Goal: Register for event/course

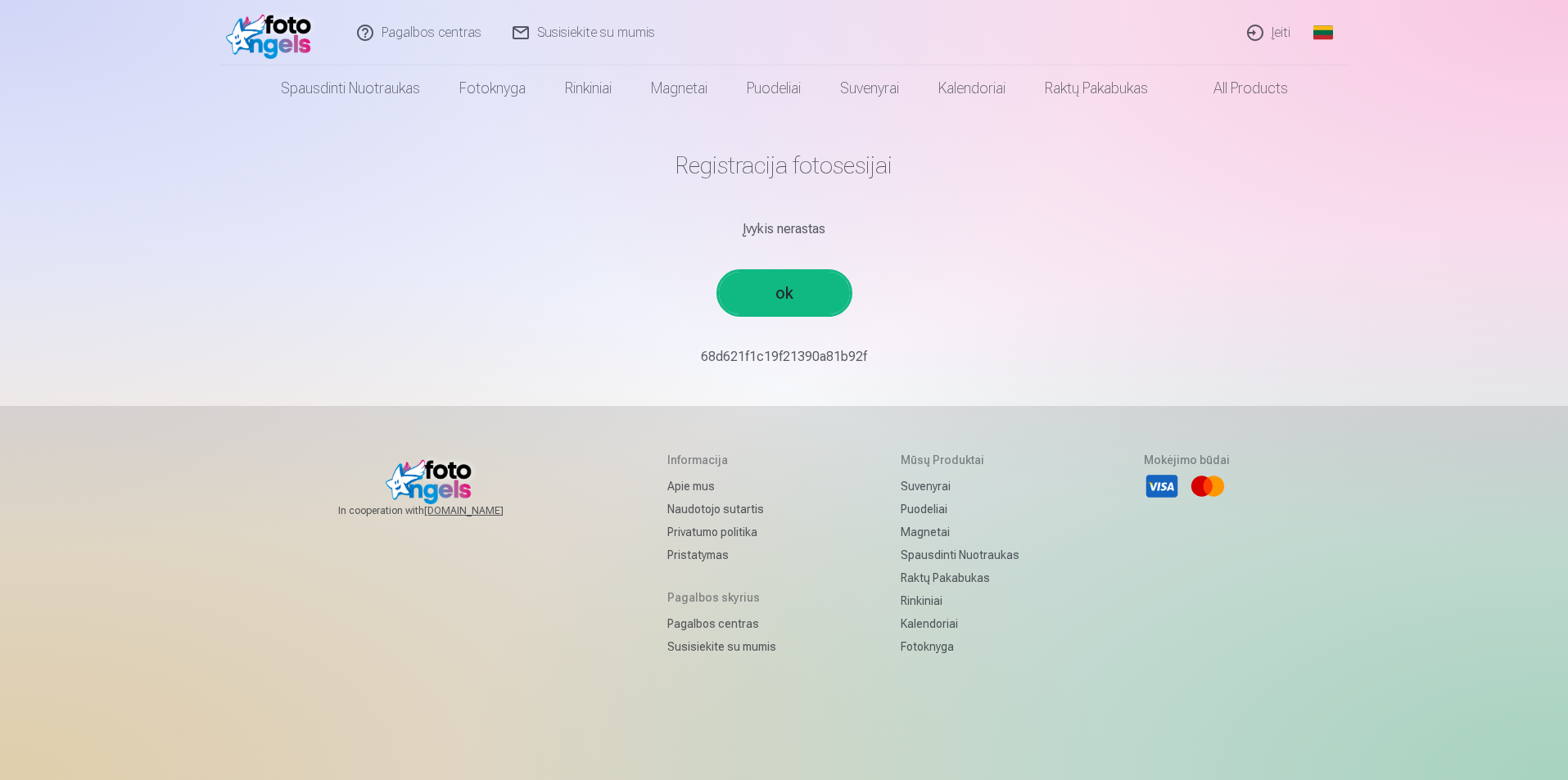
click at [796, 298] on link "ok" at bounding box center [784, 294] width 131 height 43
